Goal: Task Accomplishment & Management: Use online tool/utility

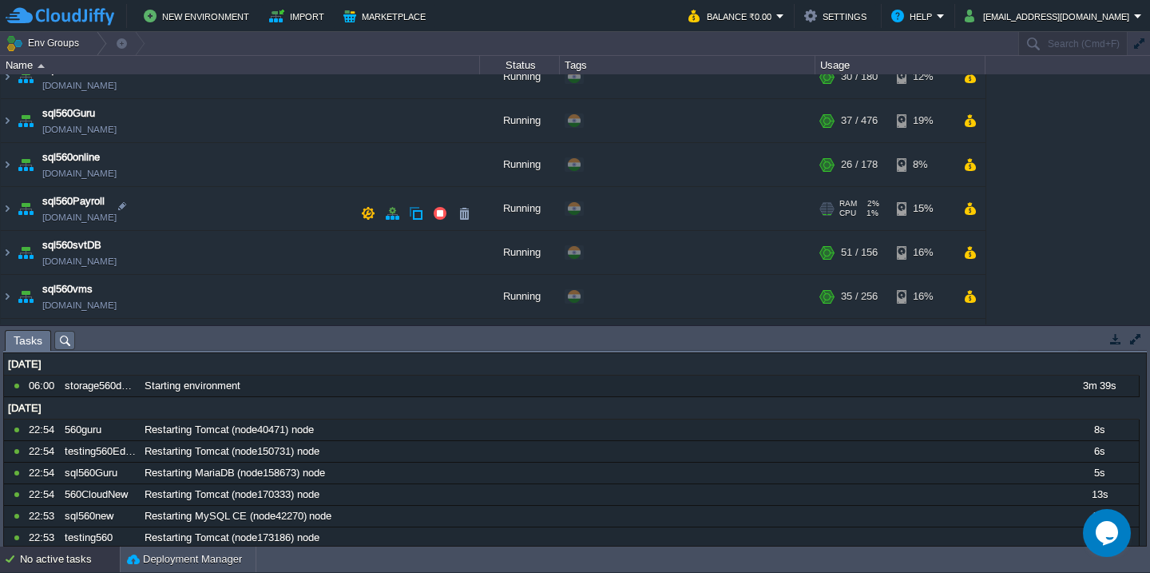
scroll to position [848, 0]
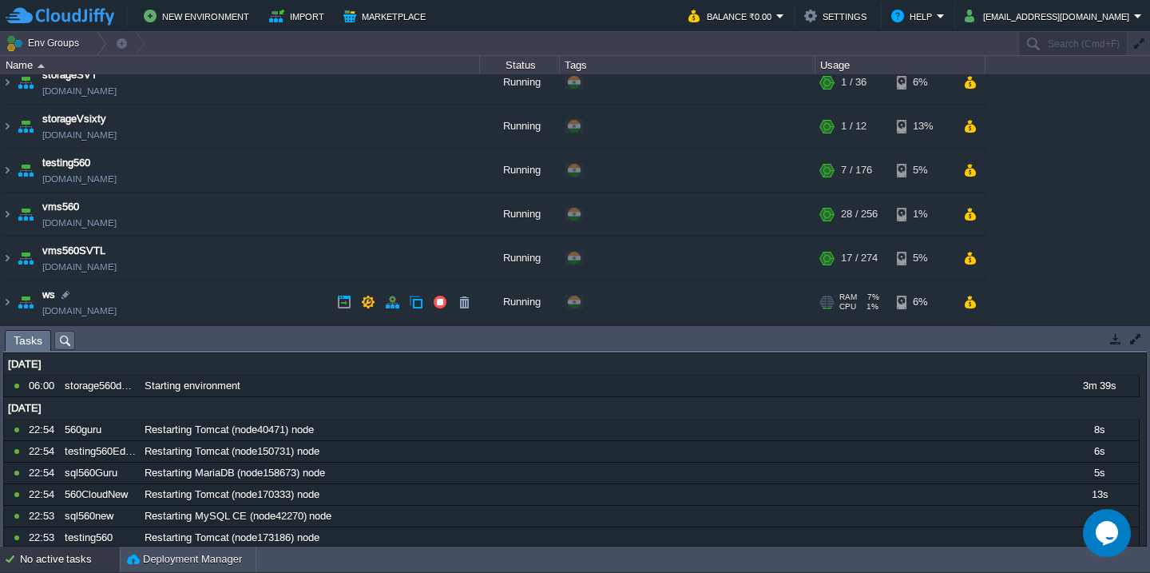
click at [205, 299] on td "ws [DOMAIN_NAME]" at bounding box center [240, 302] width 479 height 44
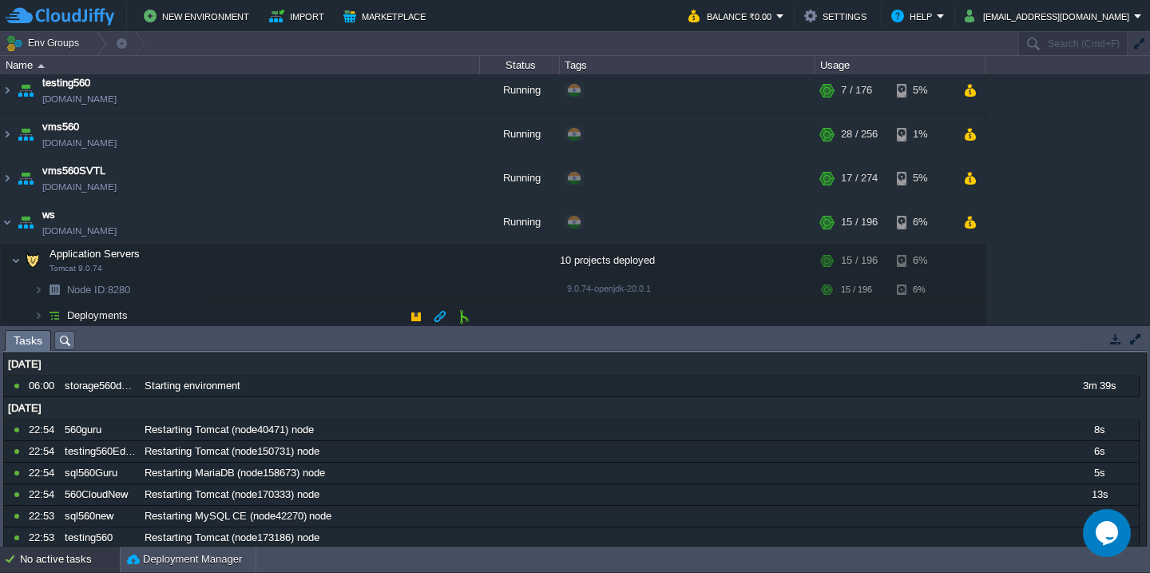
scroll to position [932, 0]
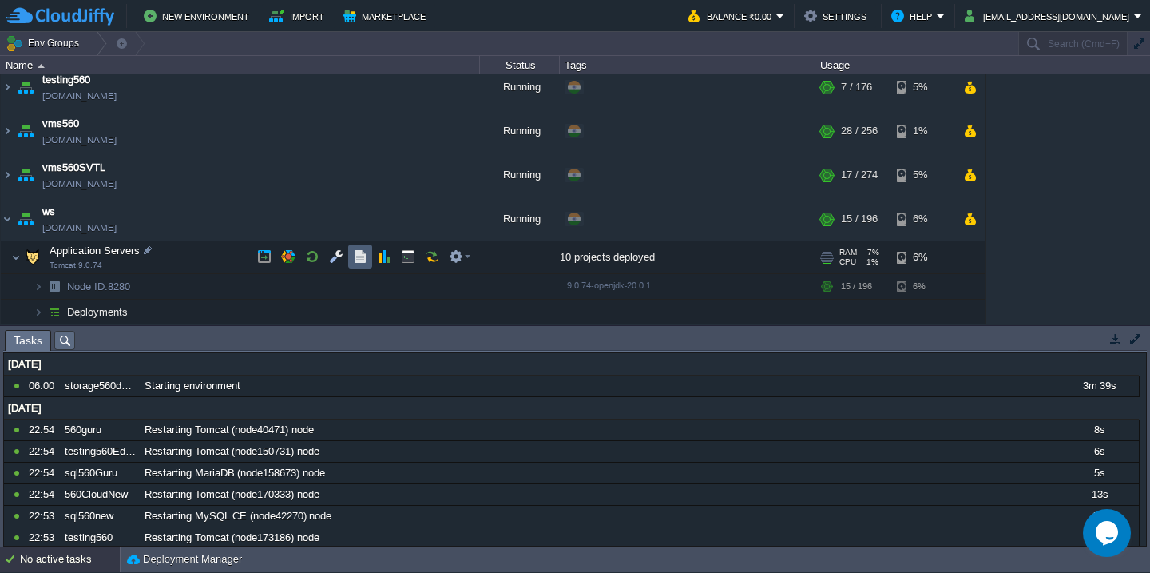
click at [364, 261] on button "button" at bounding box center [360, 256] width 14 height 14
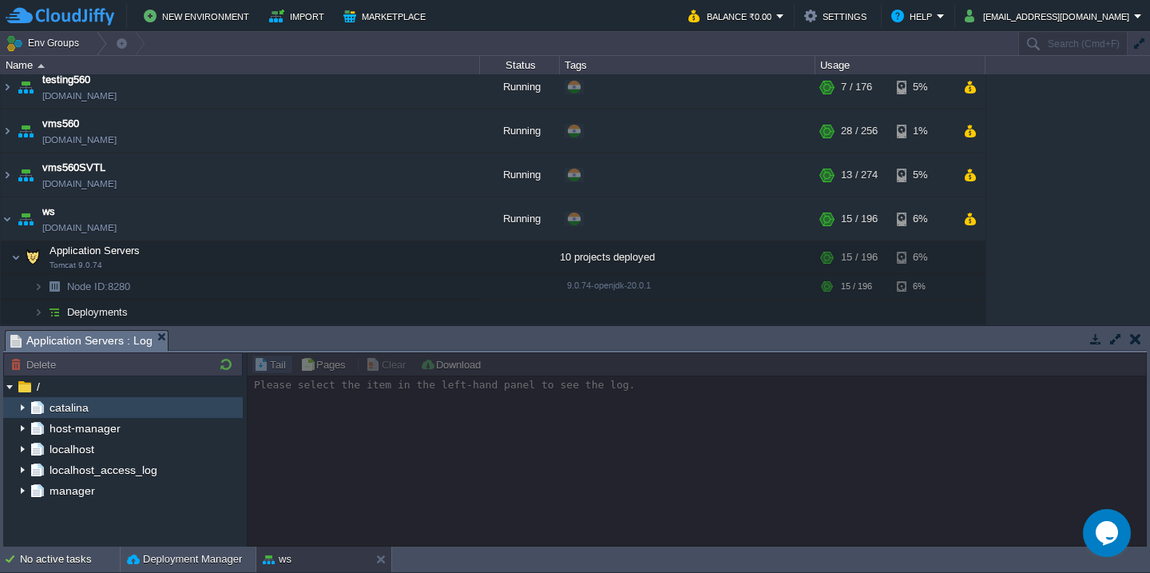
click at [19, 408] on img at bounding box center [22, 407] width 13 height 21
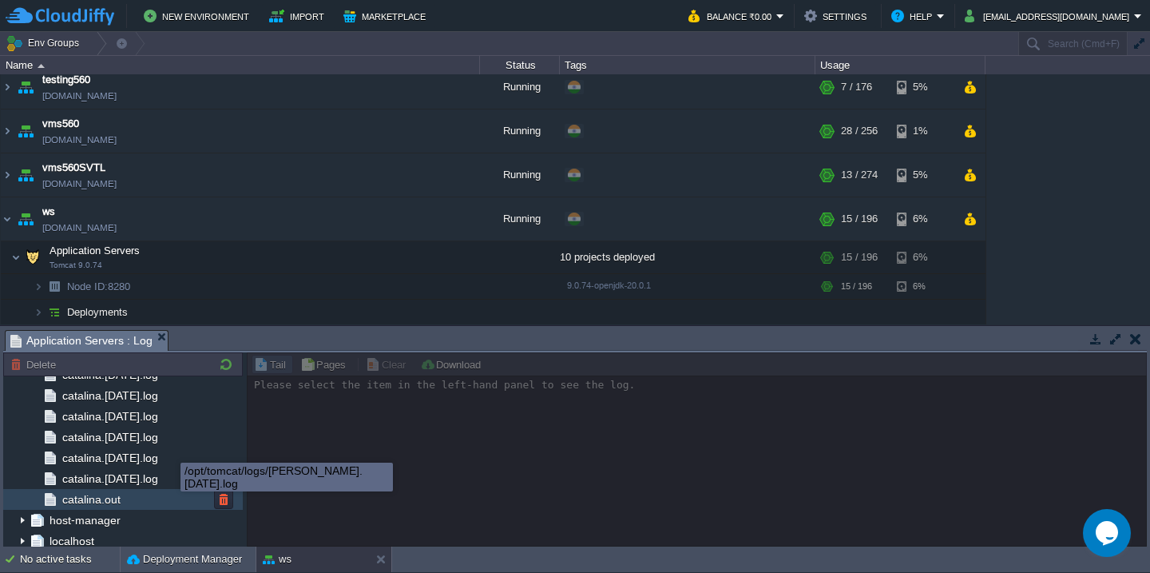
scroll to position [1866, 0]
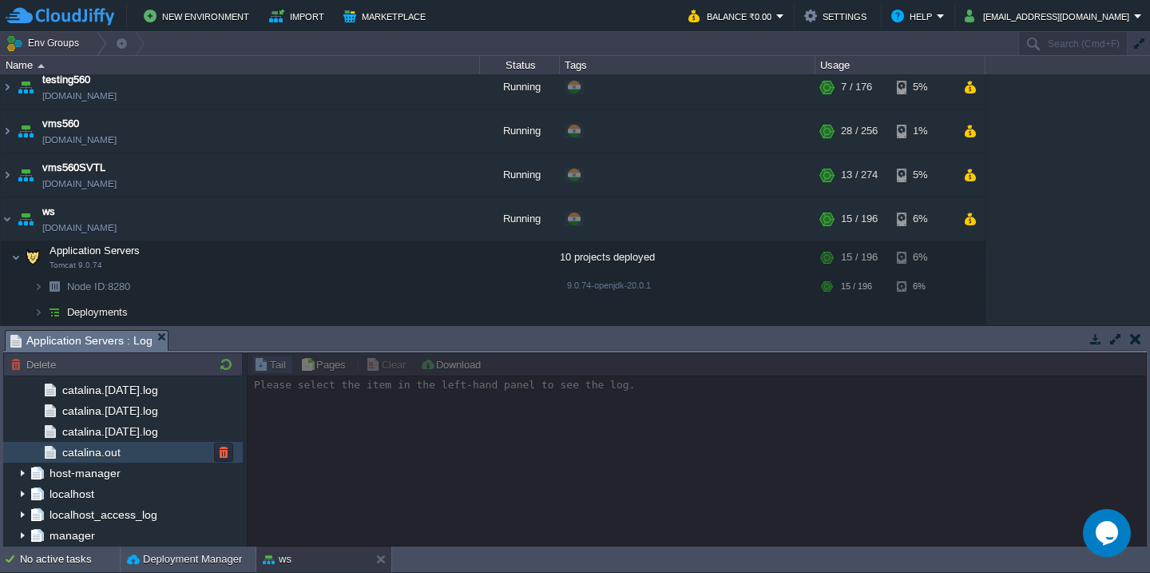
click at [169, 455] on div "catalina.out" at bounding box center [123, 452] width 240 height 21
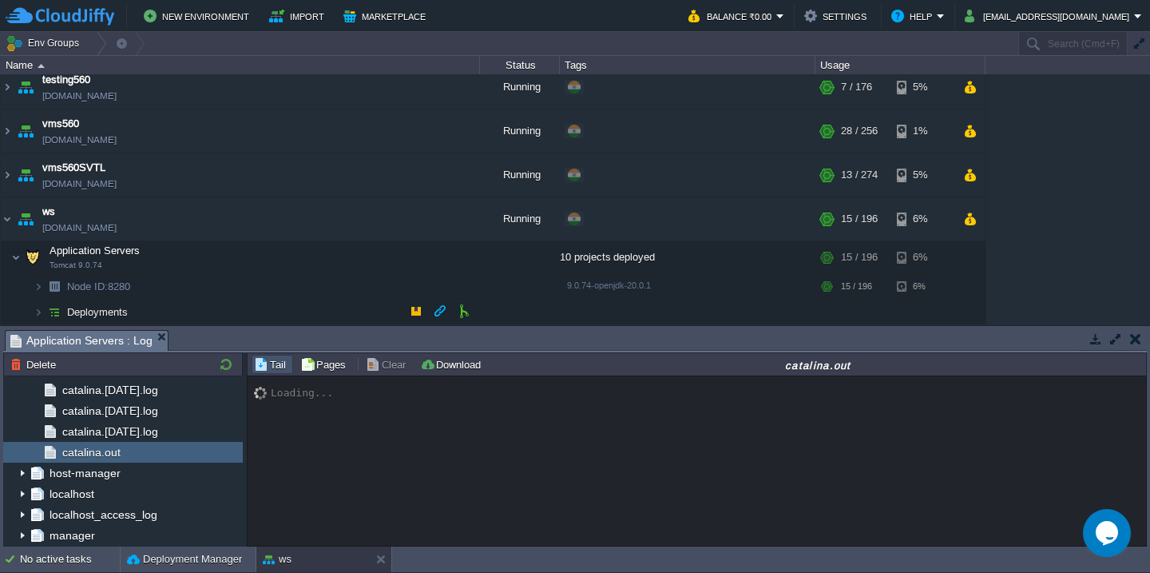
click at [200, 320] on td "Deployments" at bounding box center [240, 313] width 479 height 26
click at [206, 310] on td "Deployments" at bounding box center [240, 313] width 479 height 26
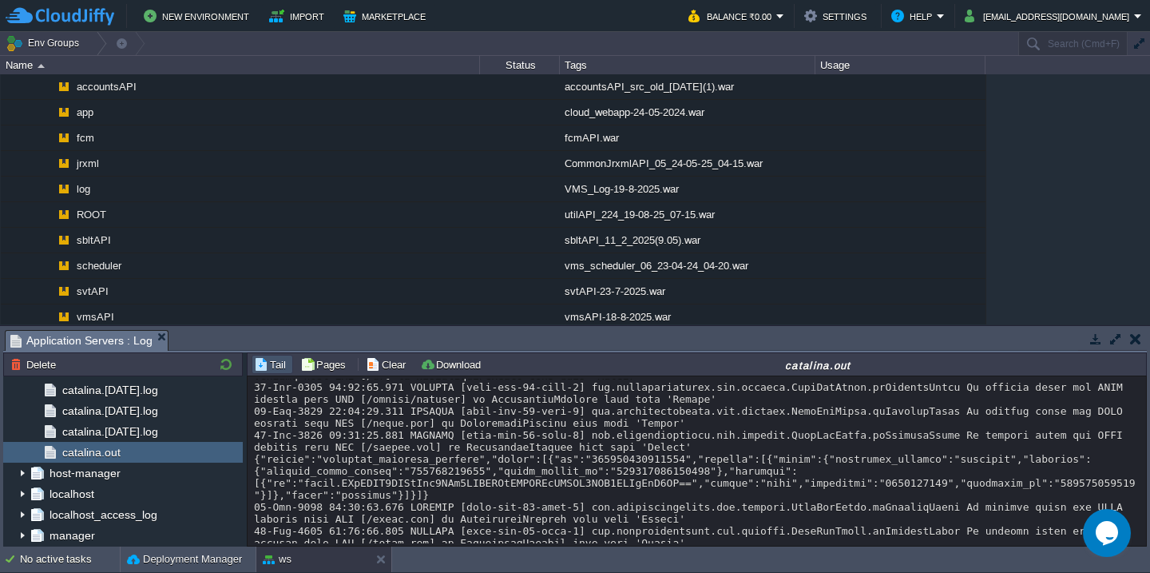
scroll to position [6888, 0]
click at [1116, 345] on button "button" at bounding box center [1116, 339] width 14 height 14
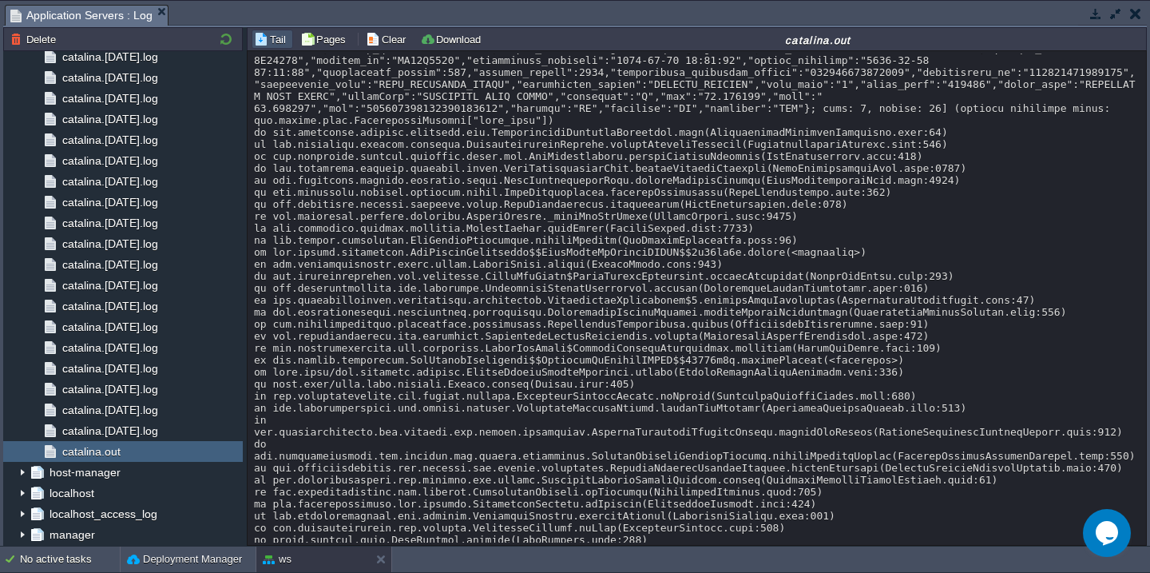
scroll to position [5746, 0]
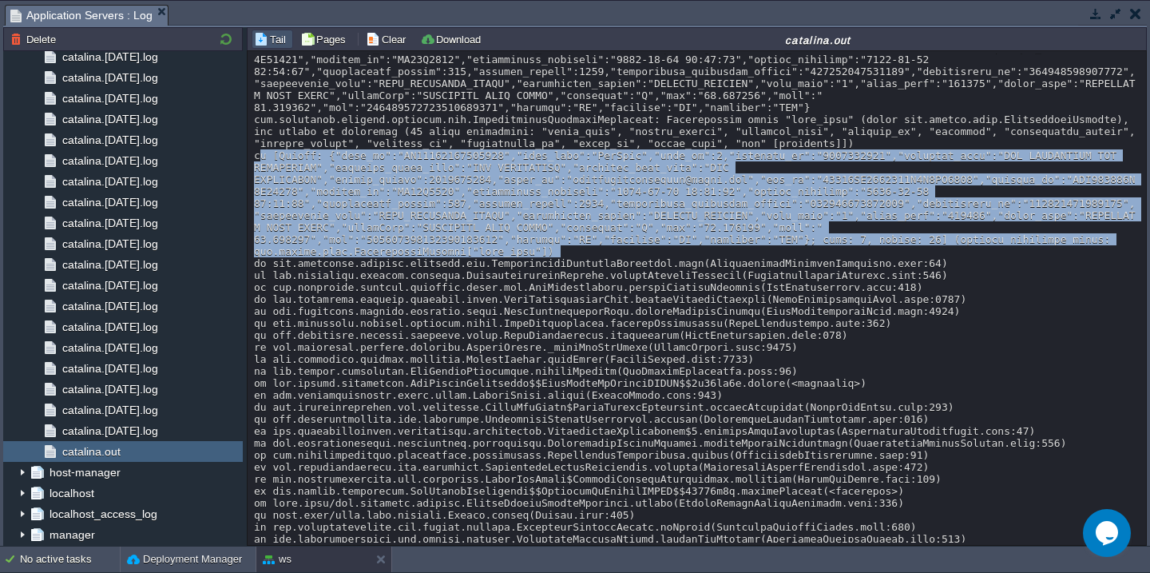
scroll to position [5597, 0]
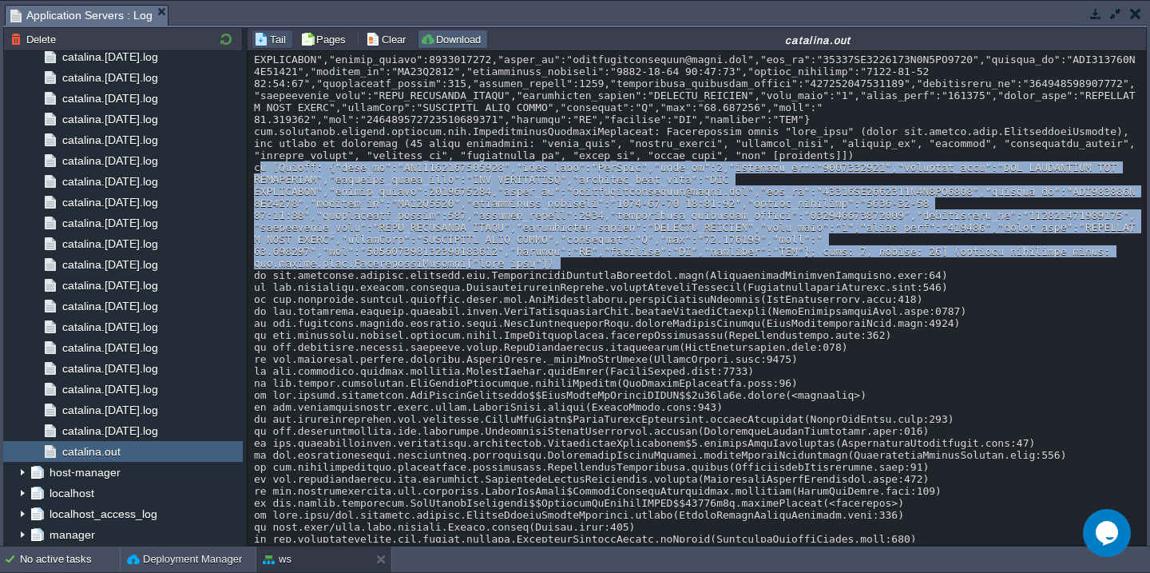
click at [463, 32] on button "Download" at bounding box center [453, 39] width 66 height 14
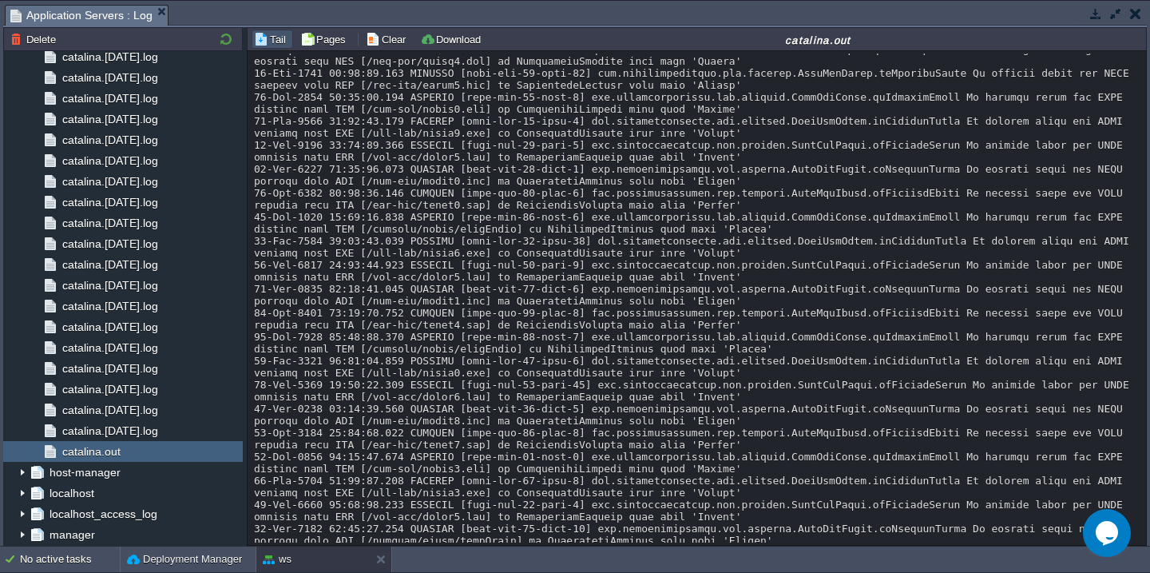
scroll to position [0, 0]
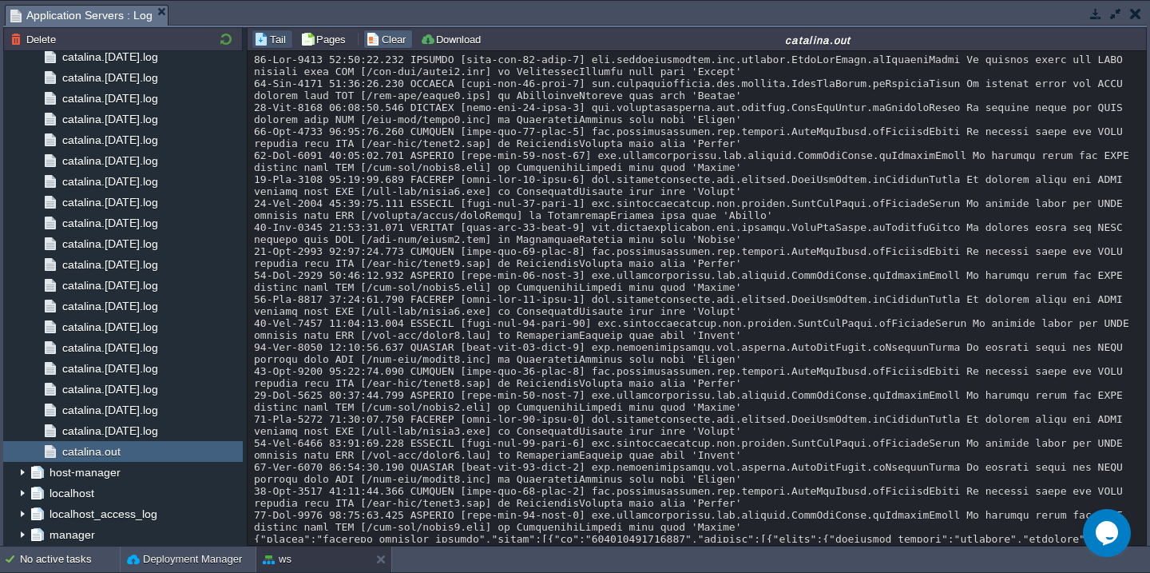
click at [368, 37] on button "Clear" at bounding box center [388, 39] width 45 height 14
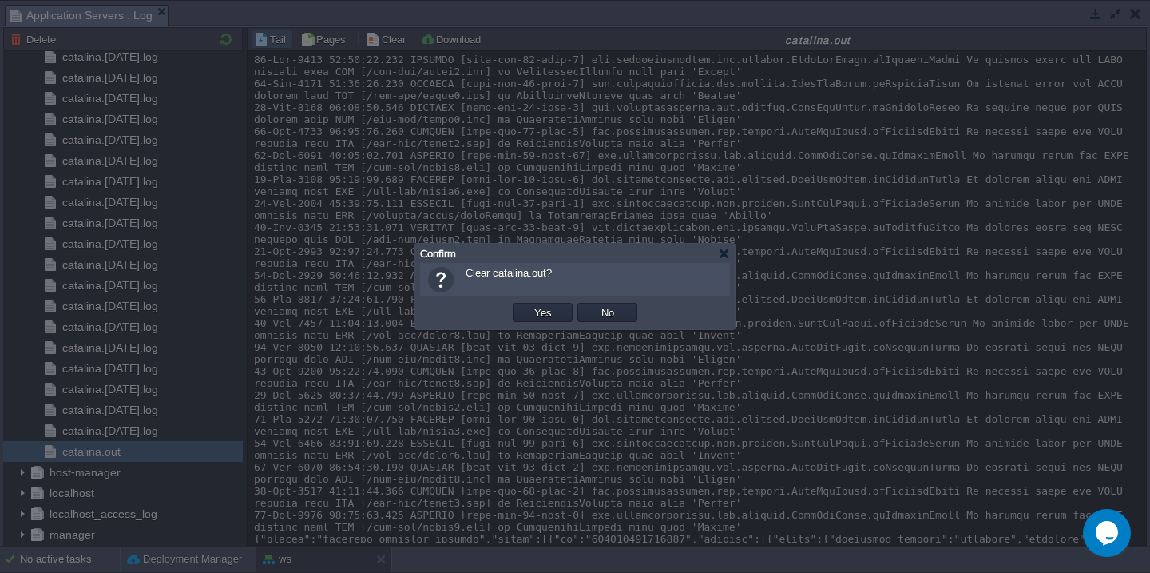
click at [530, 305] on button "Yes" at bounding box center [543, 312] width 27 height 14
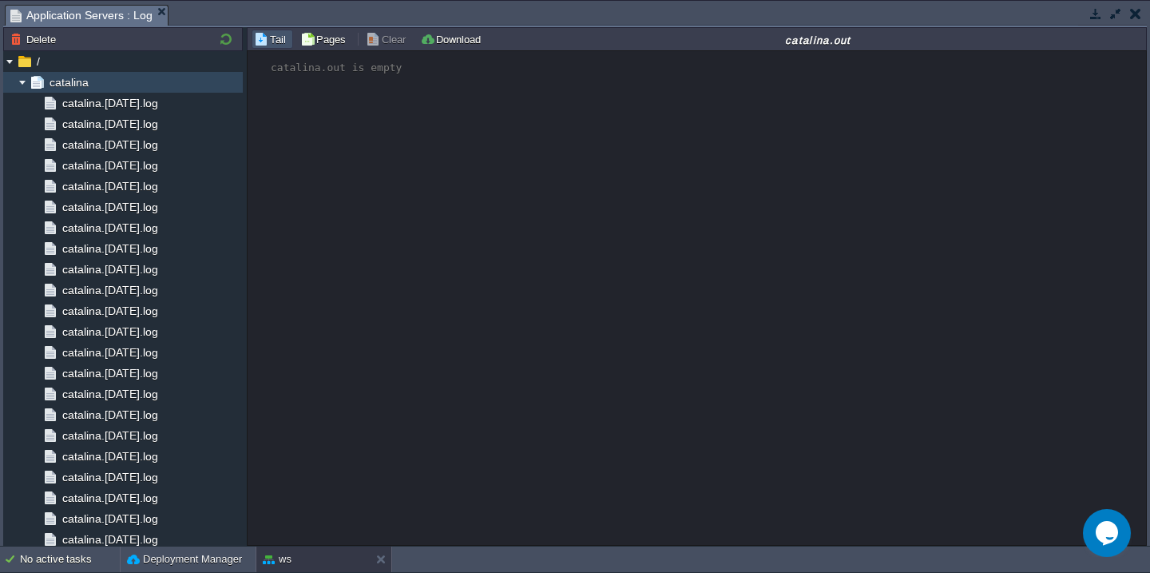
click at [22, 83] on img at bounding box center [22, 82] width 13 height 21
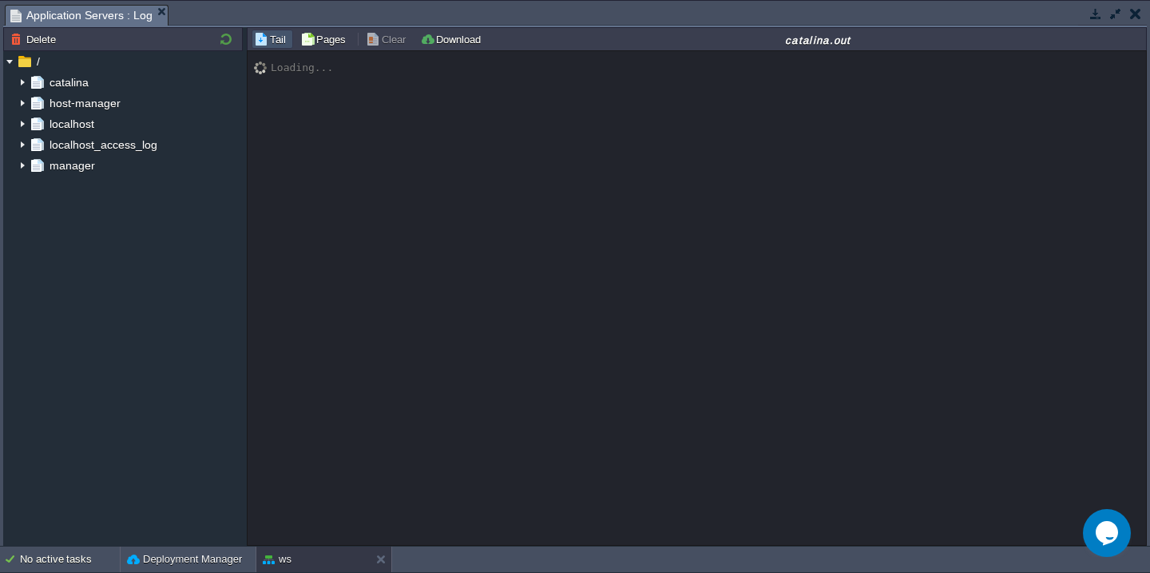
click at [1111, 14] on button "button" at bounding box center [1116, 13] width 14 height 14
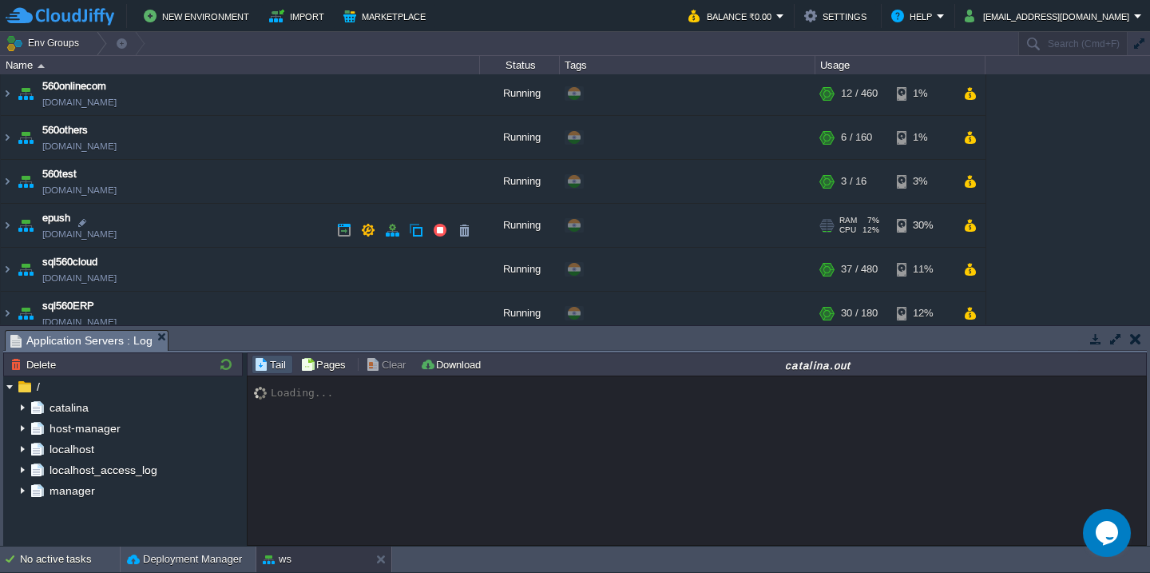
scroll to position [232, 0]
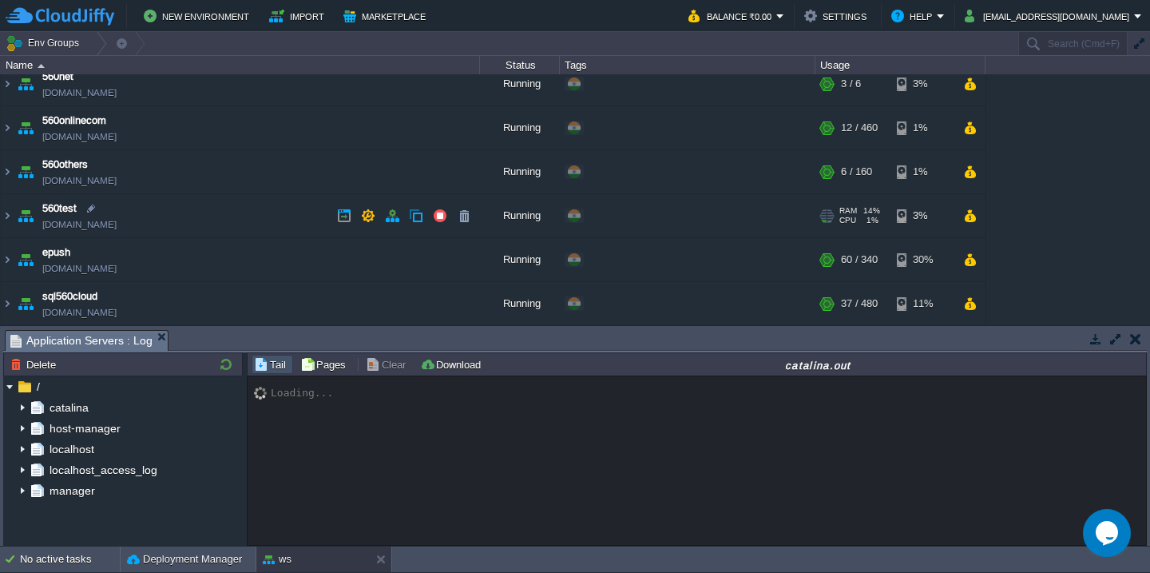
click at [244, 231] on td "560test [DOMAIN_NAME]" at bounding box center [240, 216] width 479 height 44
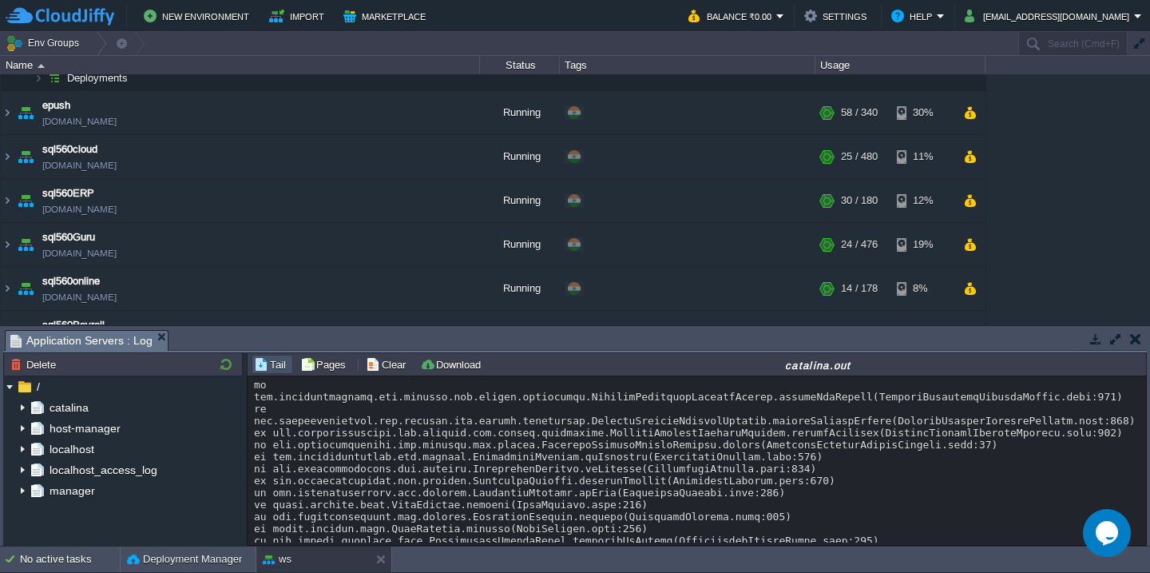
scroll to position [912, 0]
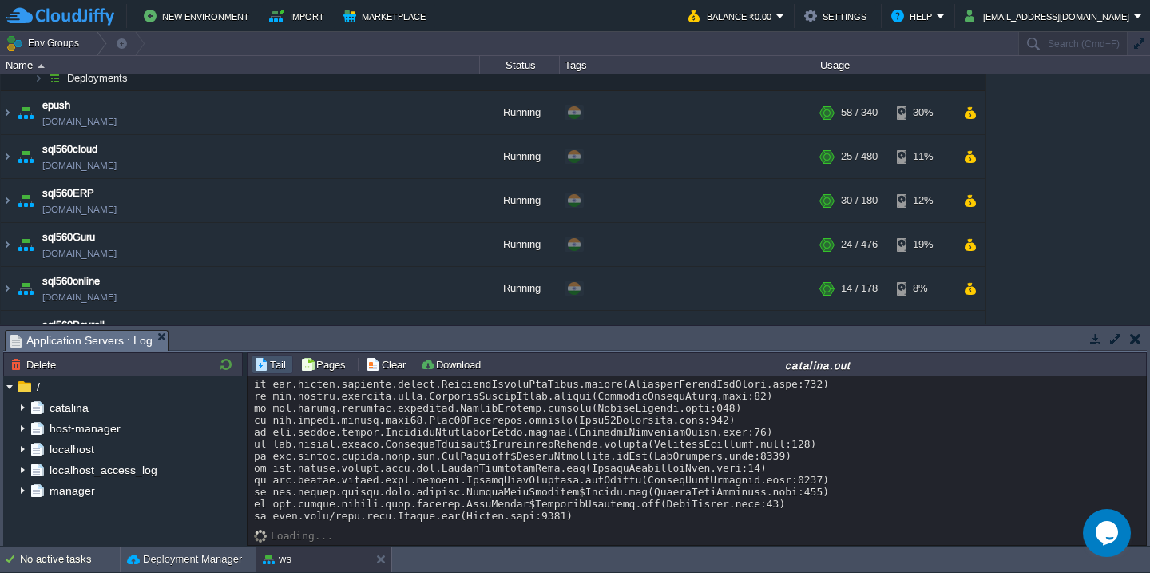
click at [678, 455] on div at bounding box center [697, 6] width 886 height 1031
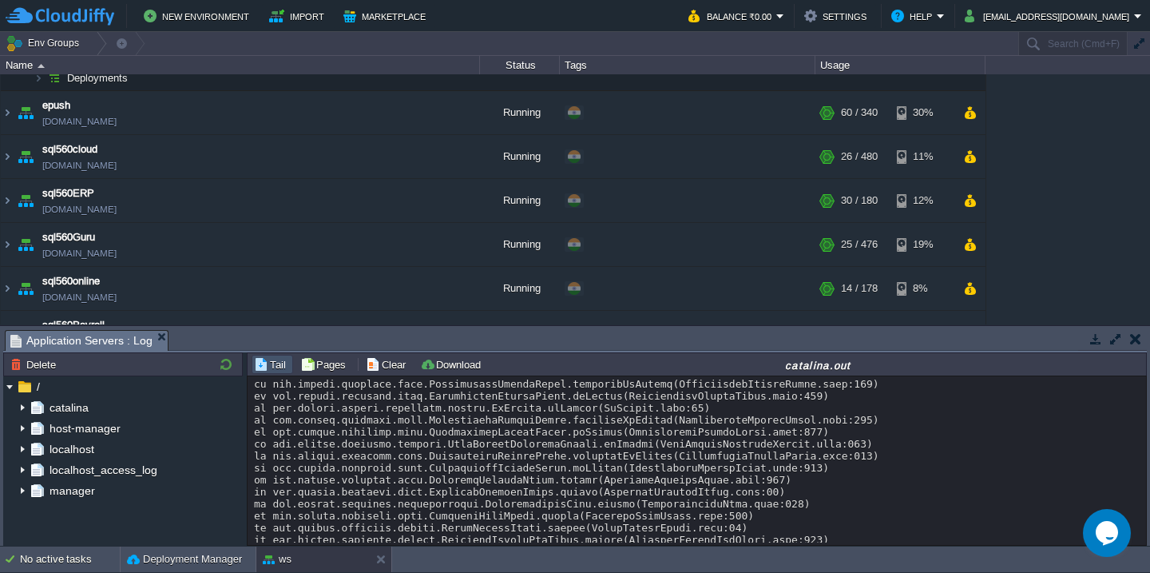
scroll to position [2577, 0]
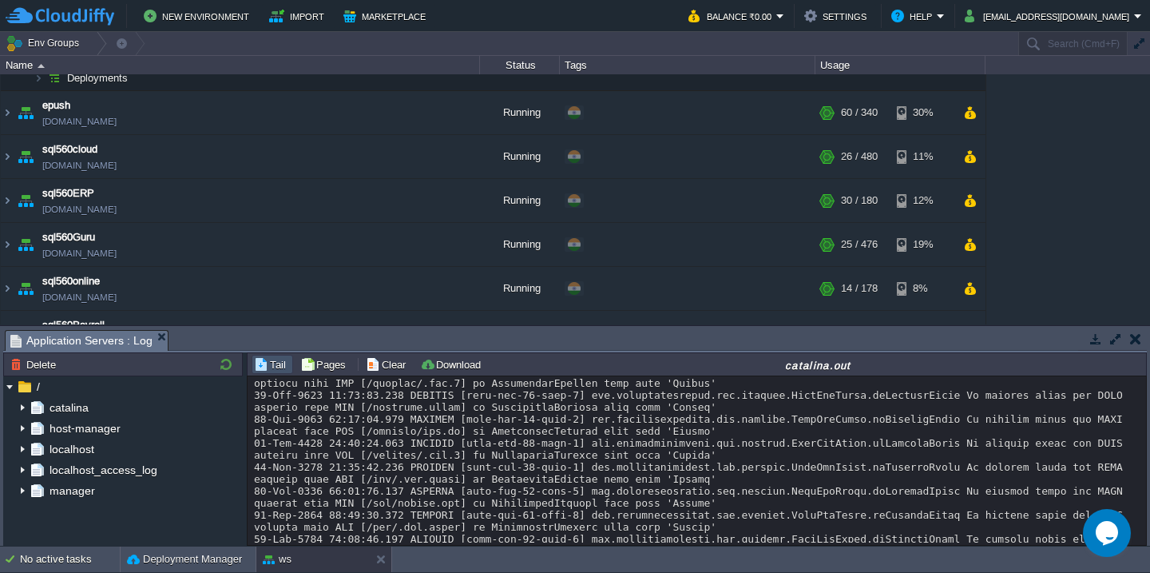
scroll to position [3320, 0]
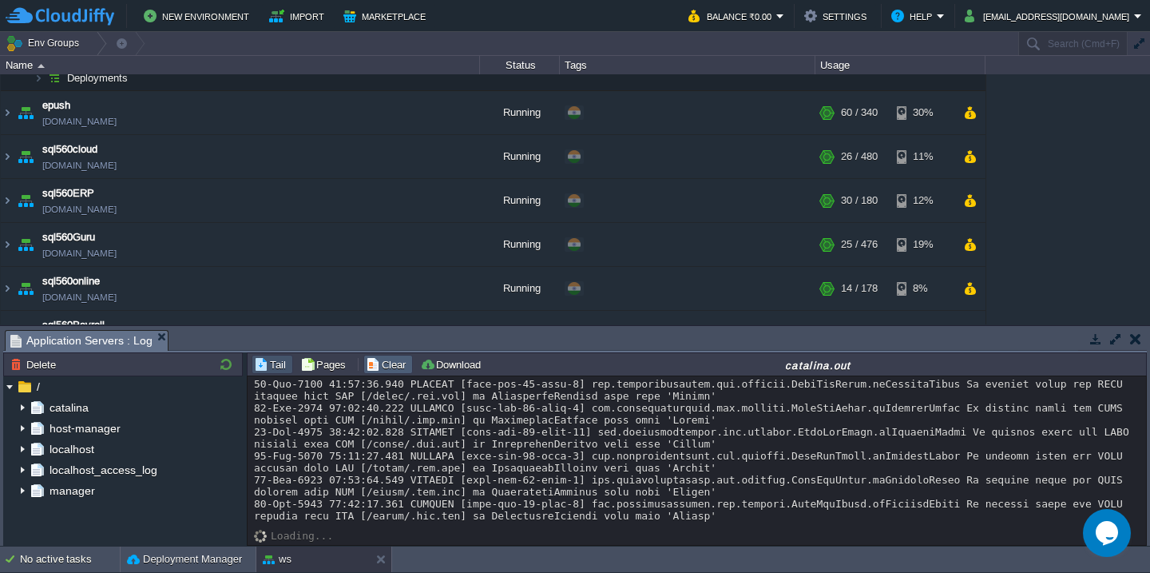
click at [389, 370] on button "Clear" at bounding box center [388, 364] width 45 height 14
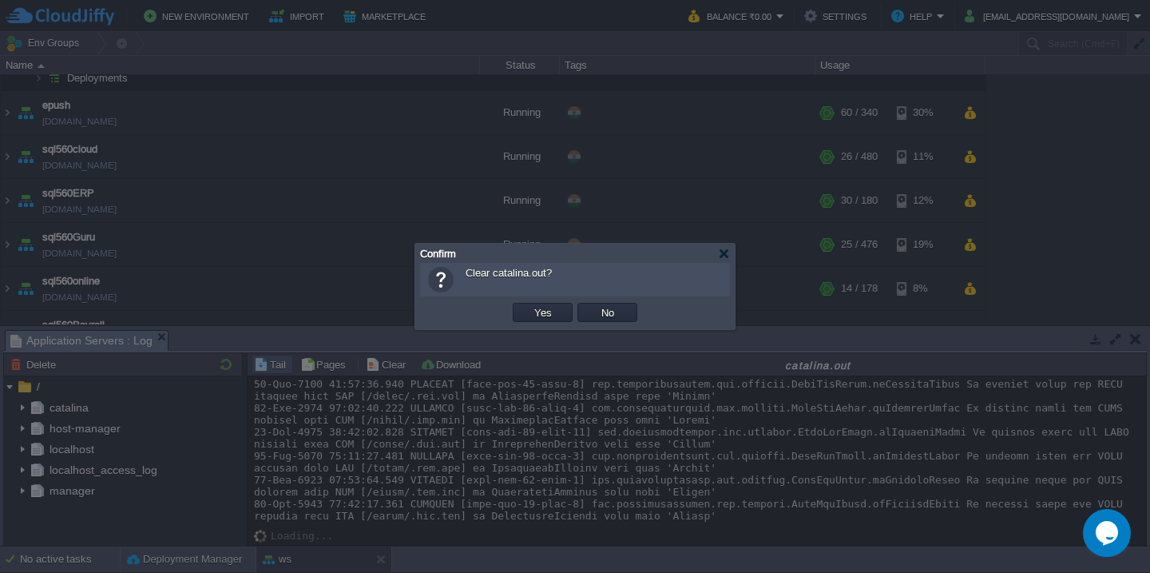
click at [530, 305] on button "Yes" at bounding box center [543, 312] width 27 height 14
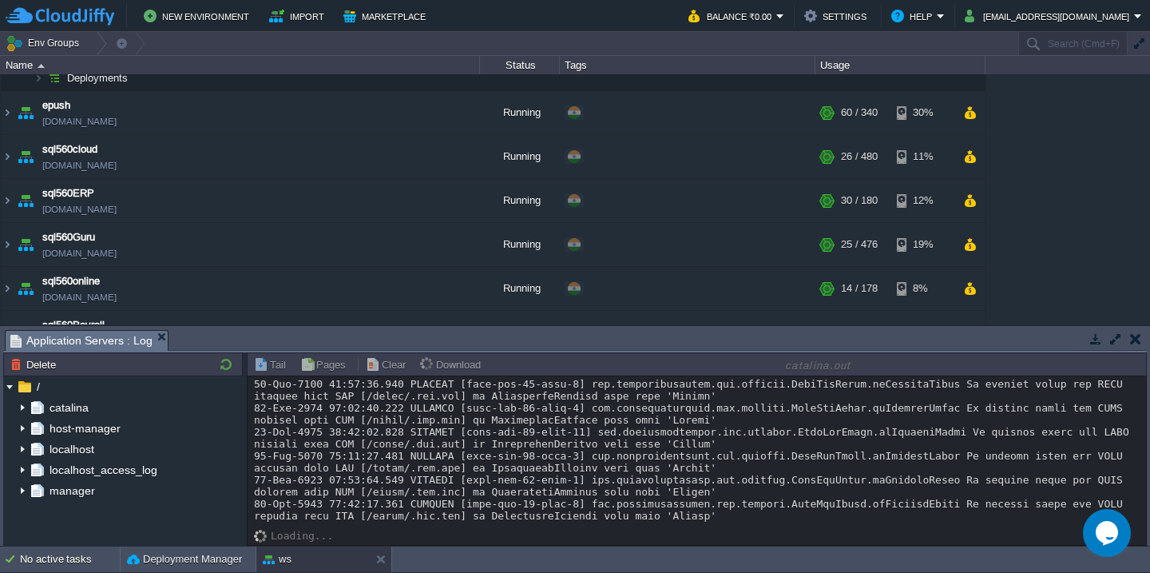
scroll to position [0, 0]
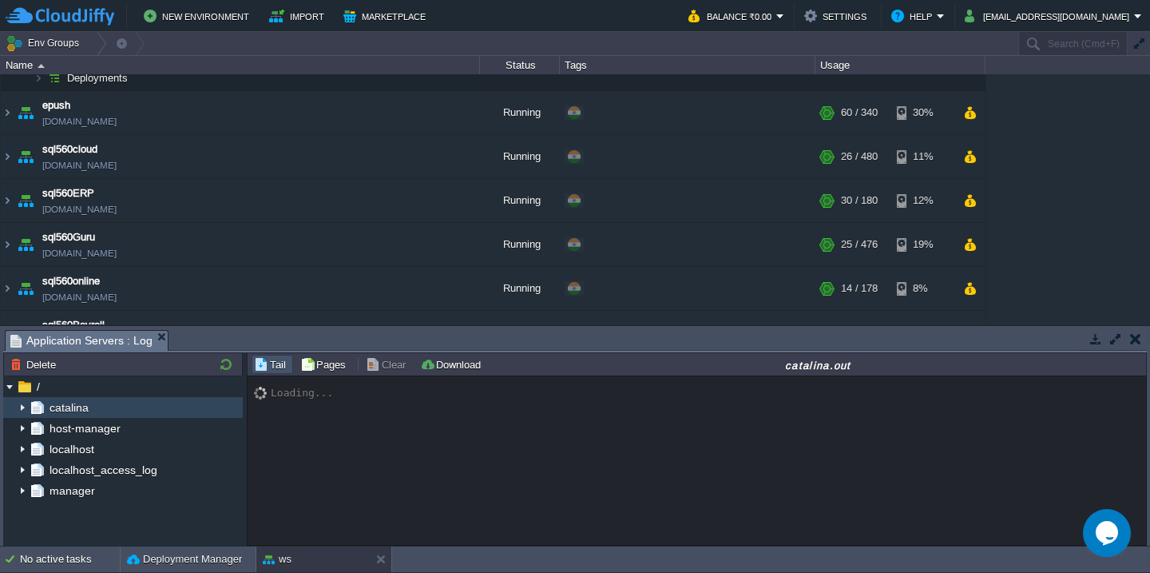
click at [18, 410] on img at bounding box center [22, 407] width 13 height 21
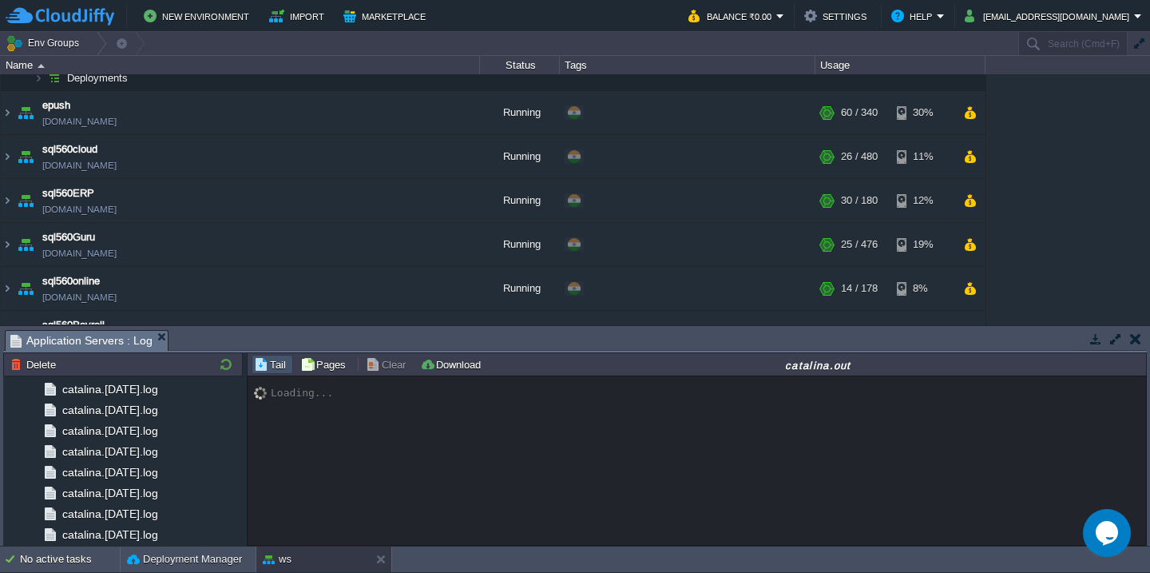
scroll to position [1867, 0]
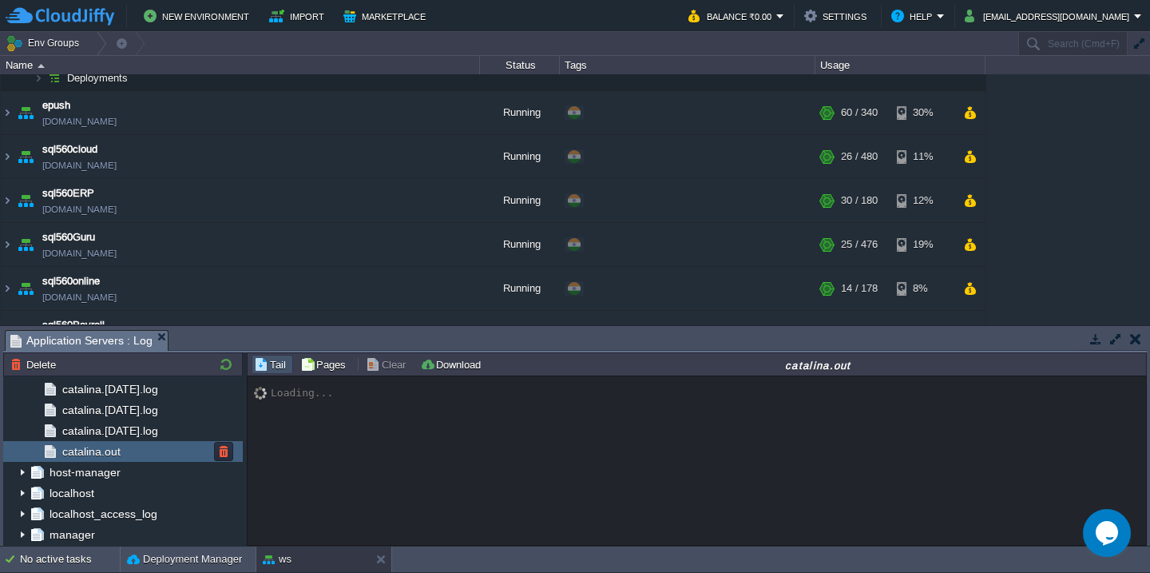
click at [142, 453] on div "catalina.out" at bounding box center [123, 451] width 240 height 21
click at [182, 554] on button "Deployment Manager" at bounding box center [184, 559] width 115 height 16
